Goal: Check status

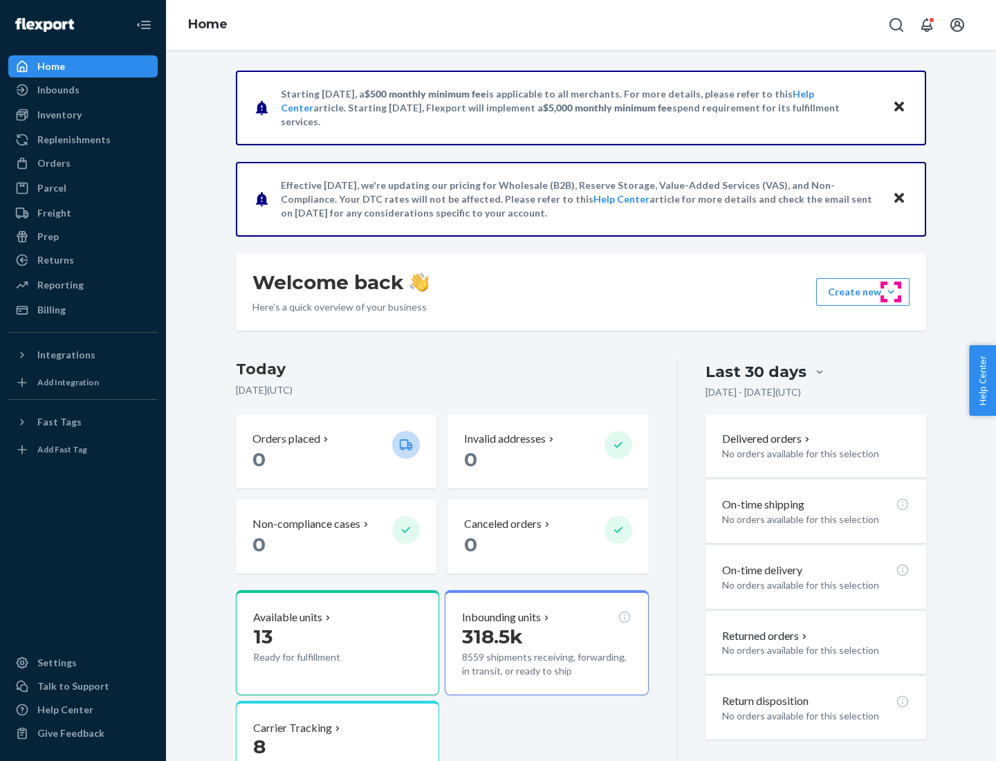
click at [891, 292] on button "Create new Create new inbound Create new order Create new product" at bounding box center [862, 292] width 93 height 28
click at [47, 237] on div "Prep" at bounding box center [47, 237] width 21 height 14
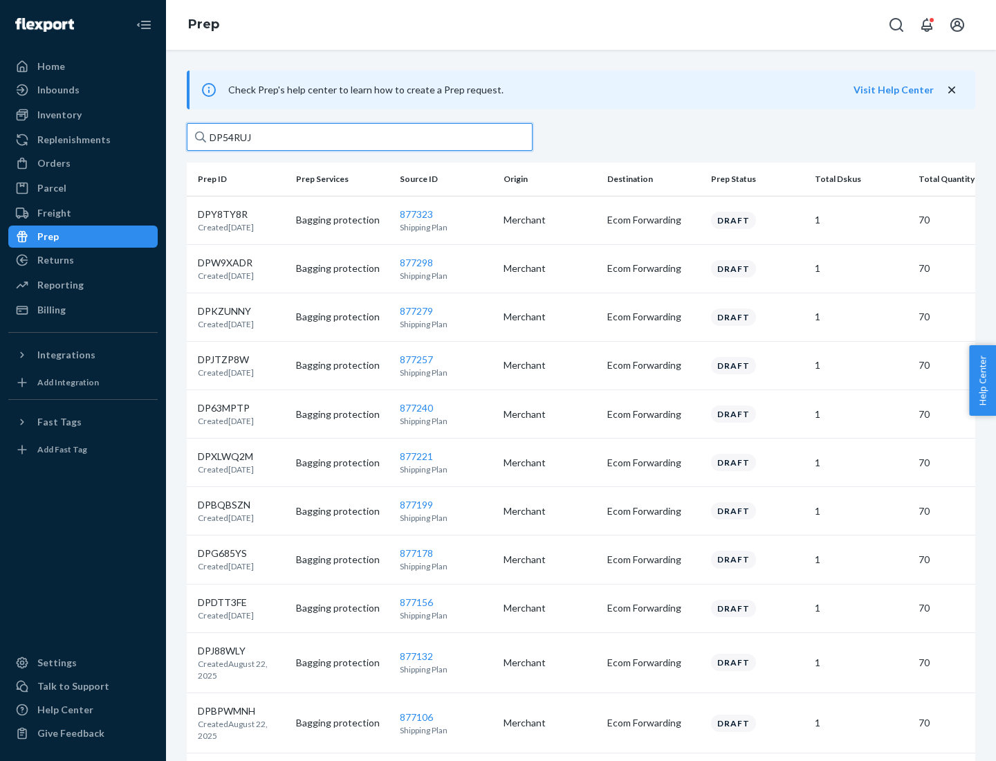
type input "DP54RUJL"
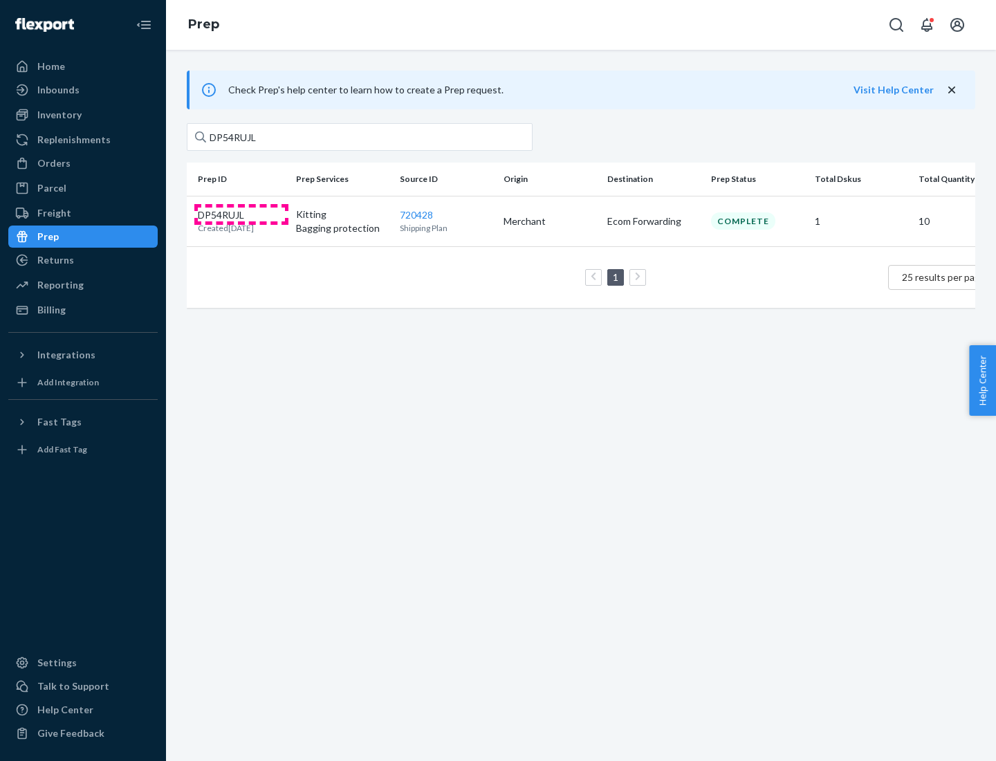
click at [241, 214] on p "DP54RUJL" at bounding box center [226, 215] width 56 height 14
